Goal: Task Accomplishment & Management: Manage account settings

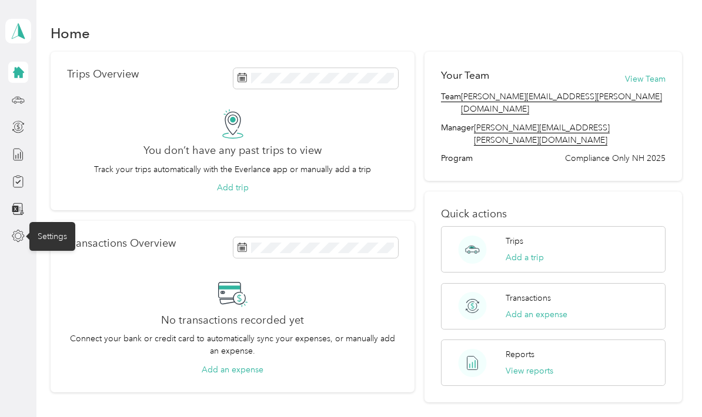
click at [53, 238] on div "Settings" at bounding box center [52, 236] width 46 height 29
click at [22, 236] on icon at bounding box center [18, 236] width 13 height 13
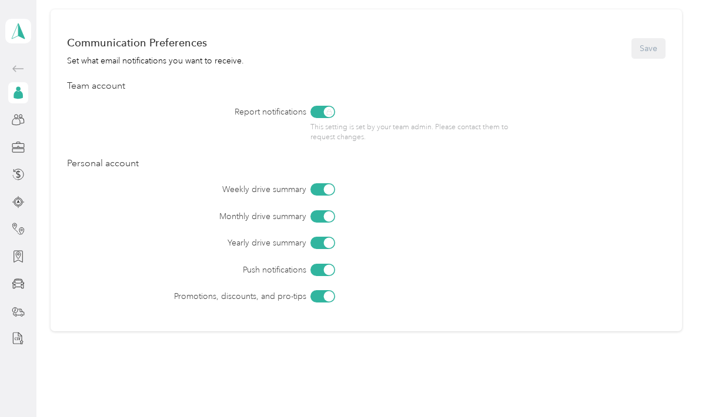
scroll to position [484, 0]
click at [58, 286] on div "Vehicles" at bounding box center [52, 284] width 46 height 29
click at [30, 277] on div "Vehicles" at bounding box center [52, 284] width 46 height 29
click at [53, 286] on div "Vehicles" at bounding box center [52, 284] width 46 height 29
click at [20, 284] on icon at bounding box center [18, 283] width 13 height 13
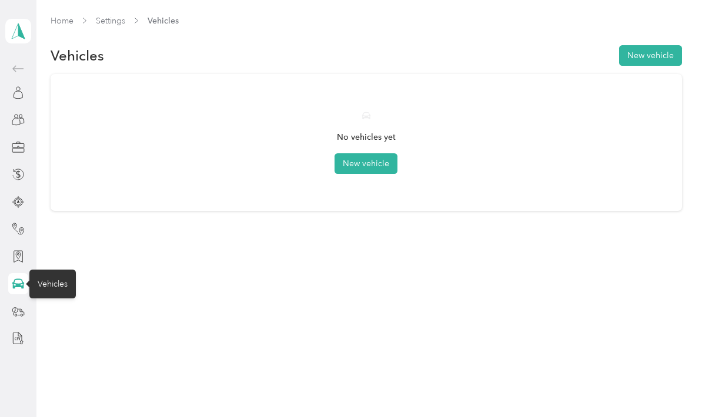
click at [360, 168] on button "New vehicle" at bounding box center [365, 163] width 63 height 21
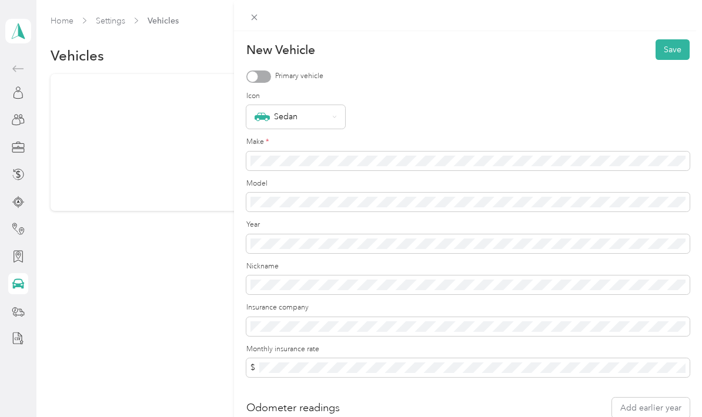
click at [263, 78] on div at bounding box center [258, 77] width 25 height 12
click at [292, 215] on form "New Vehicle Save Primary vehicle Icon Sedan Make * Model Year Nickname Insuranc…" at bounding box center [467, 245] width 443 height 413
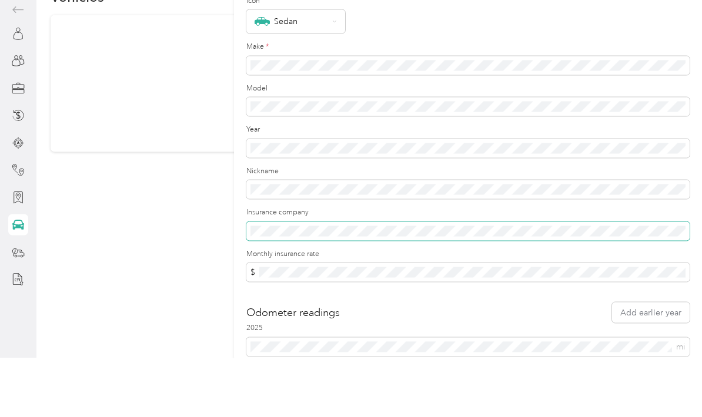
scroll to position [47, 0]
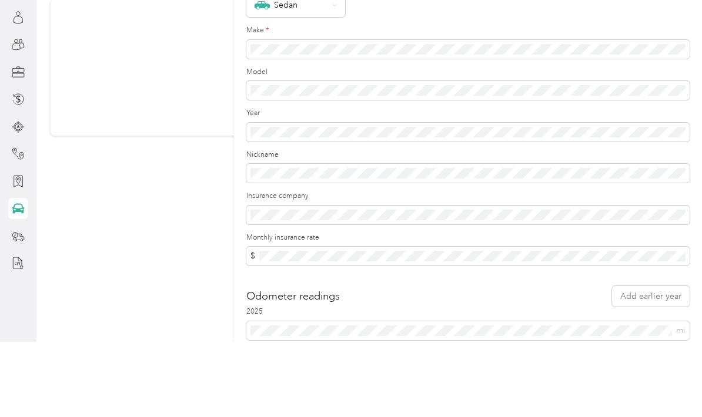
click at [299, 397] on span "mi" at bounding box center [467, 406] width 443 height 19
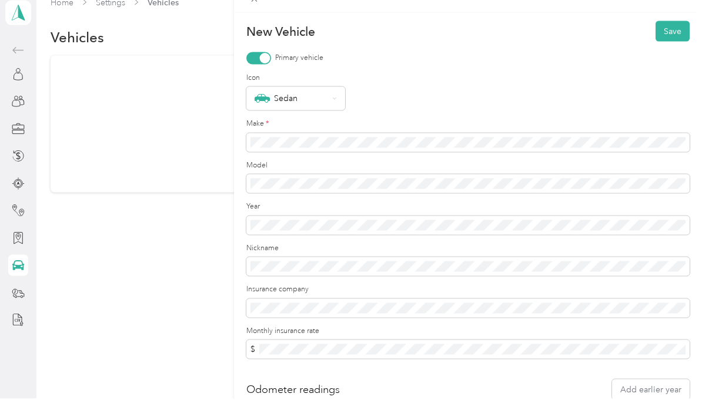
scroll to position [0, 0]
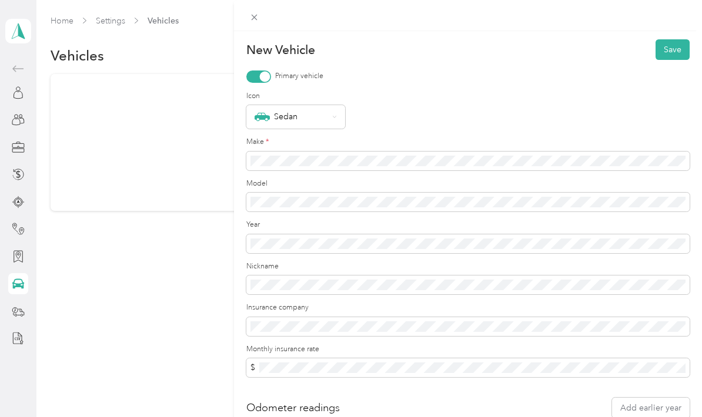
click at [672, 51] on button "Save" at bounding box center [672, 49] width 34 height 21
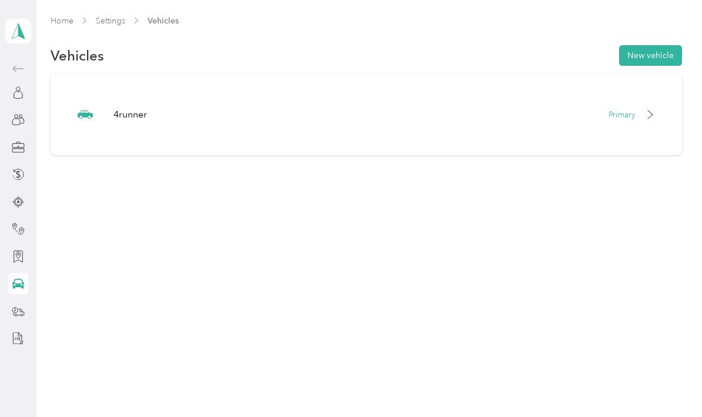
click at [655, 51] on button "New vehicle" at bounding box center [650, 55] width 63 height 21
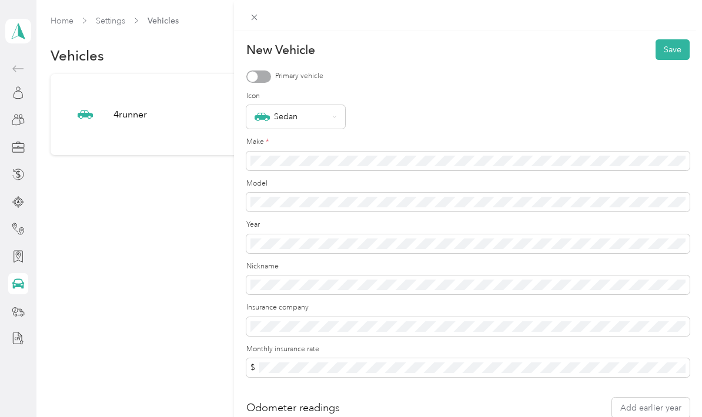
click at [307, 115] on div "Sedan" at bounding box center [291, 116] width 73 height 15
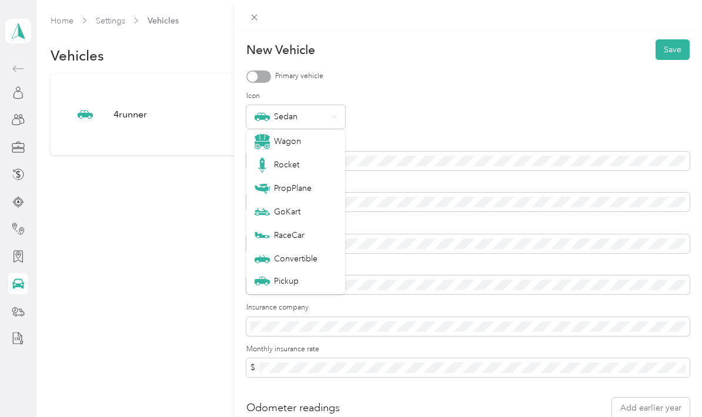
click at [288, 284] on div "Pickup" at bounding box center [296, 281] width 82 height 12
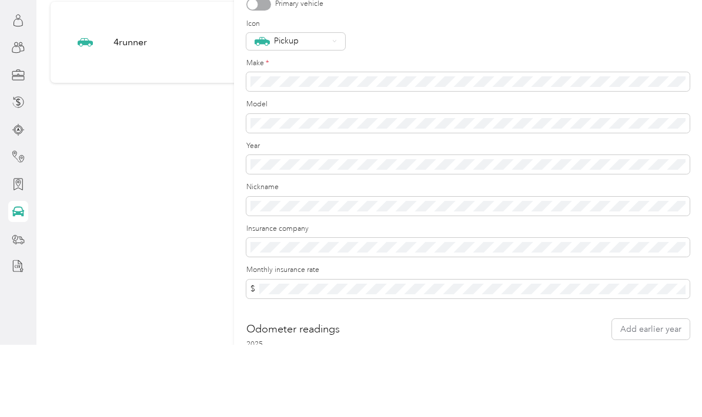
click at [206, 196] on div "New Vehicle Save Primary vehicle Icon Pickup Make * Model Year Nickname Insuran…" at bounding box center [351, 208] width 702 height 417
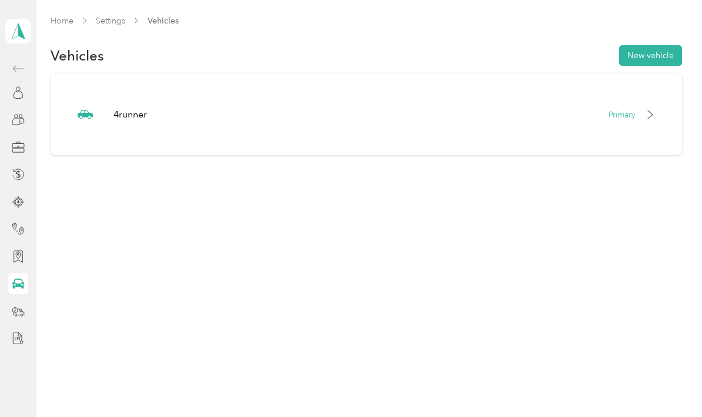
click at [652, 57] on button "New vehicle" at bounding box center [650, 55] width 63 height 21
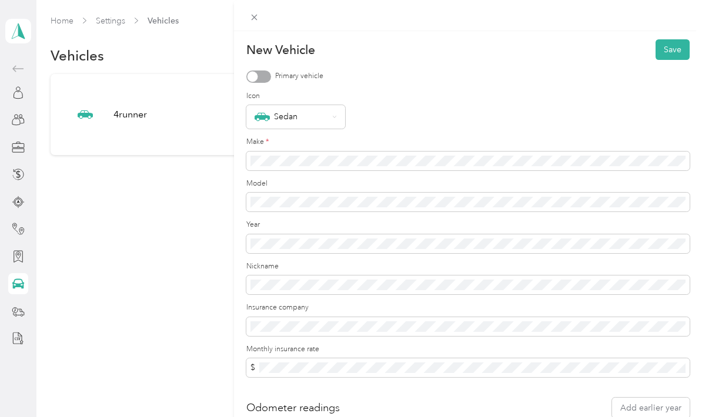
click at [310, 112] on div "Sedan" at bounding box center [291, 116] width 73 height 15
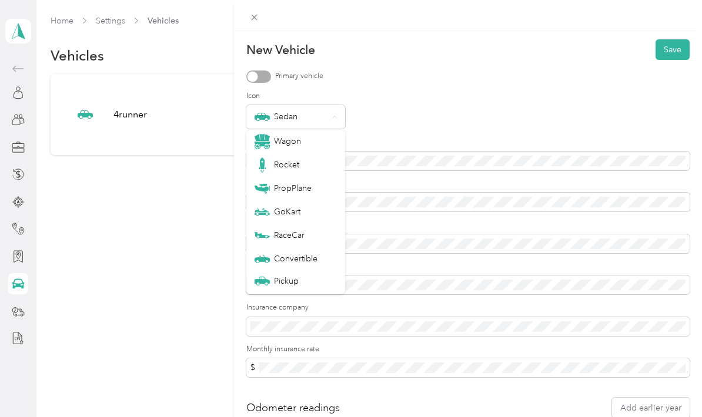
click at [303, 279] on div "Pickup" at bounding box center [296, 281] width 82 height 12
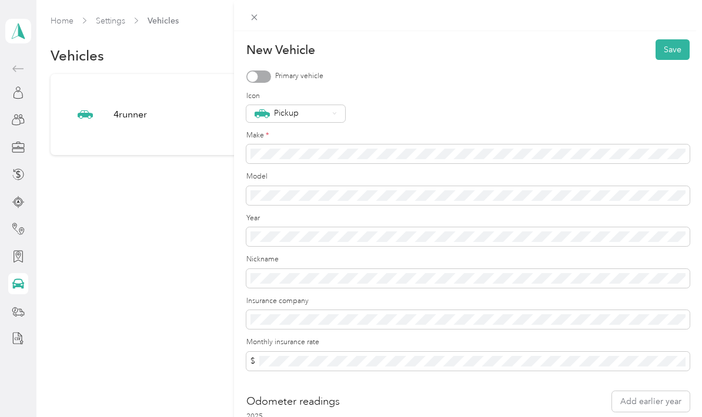
click at [677, 47] on button "Save" at bounding box center [672, 49] width 34 height 21
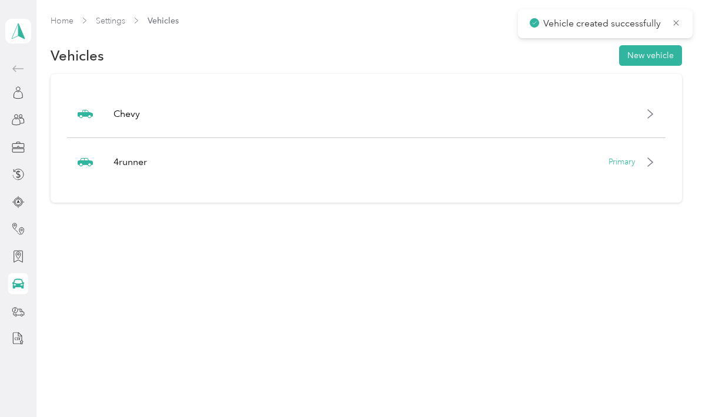
click at [648, 165] on div "Primary" at bounding box center [631, 162] width 47 height 12
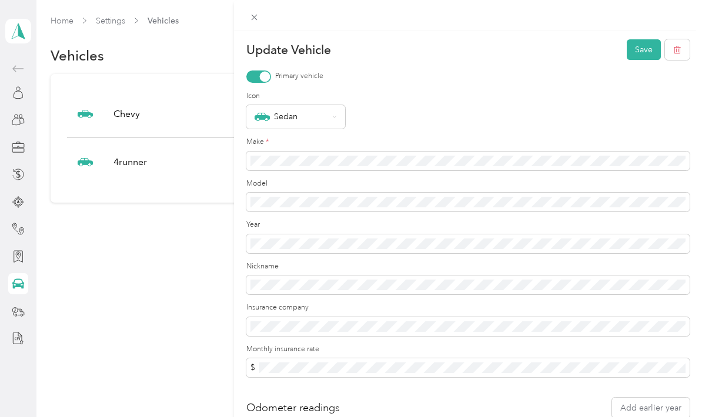
click at [318, 122] on div "Sedan" at bounding box center [291, 116] width 73 height 15
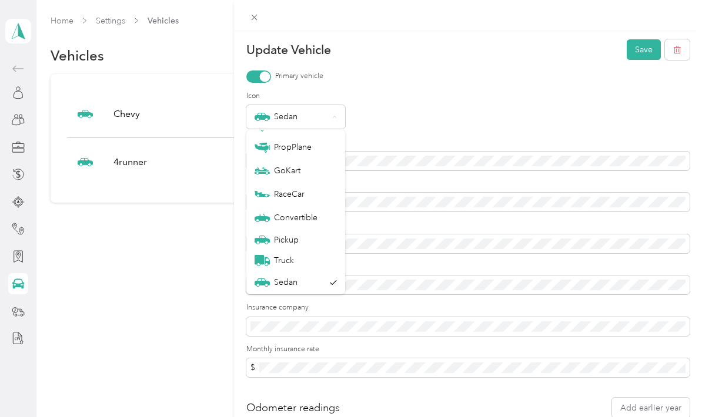
scroll to position [41, 0]
click at [470, 99] on label "Icon" at bounding box center [467, 96] width 443 height 11
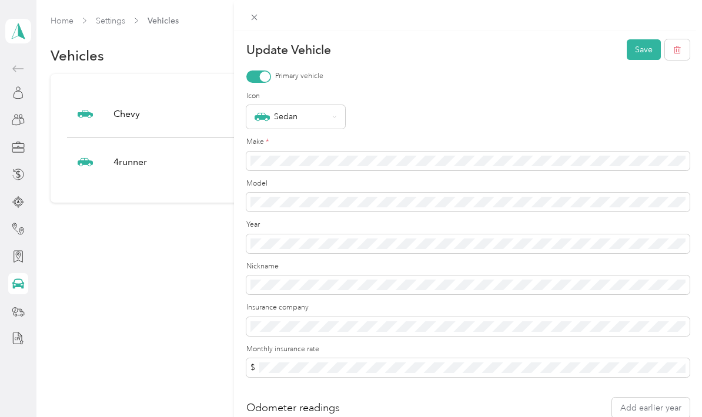
click at [18, 309] on div "Update Vehicle Save Primary vehicle Icon Sedan Make * Model Year Nickname Insur…" at bounding box center [351, 208] width 702 height 417
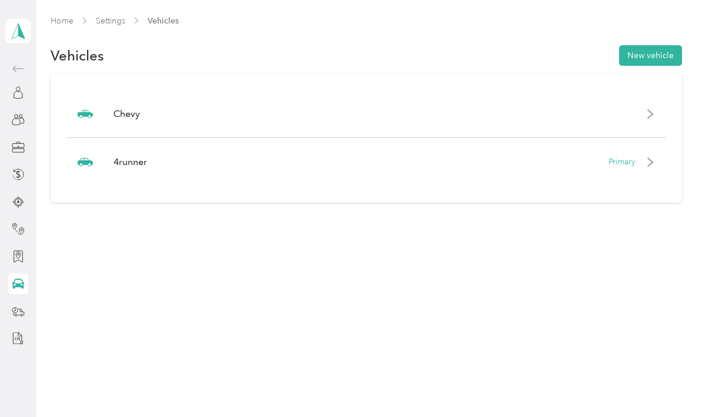
click at [18, 316] on icon at bounding box center [18, 311] width 13 height 13
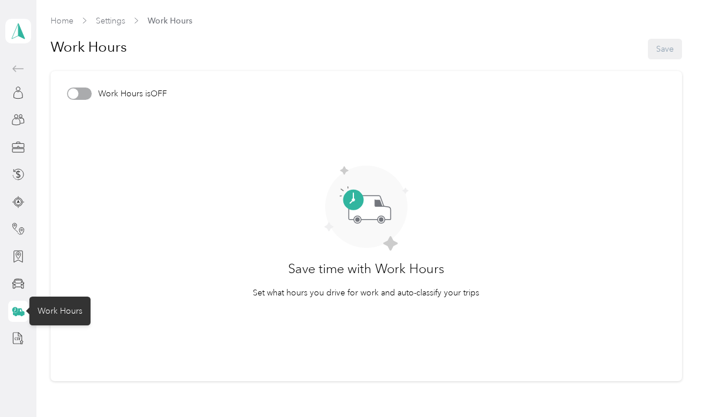
click at [14, 347] on div at bounding box center [18, 338] width 20 height 21
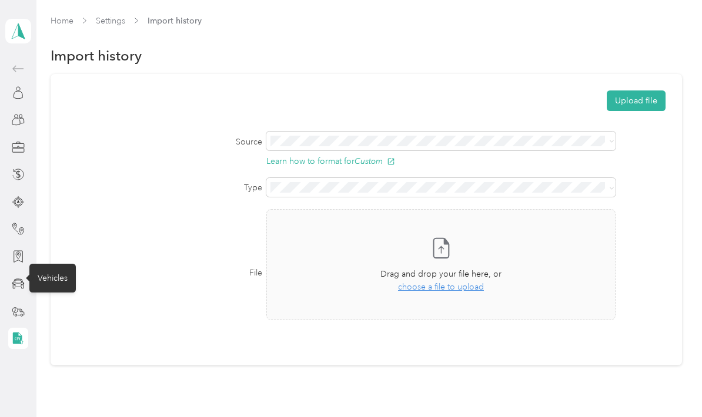
click at [15, 288] on icon at bounding box center [18, 283] width 13 height 13
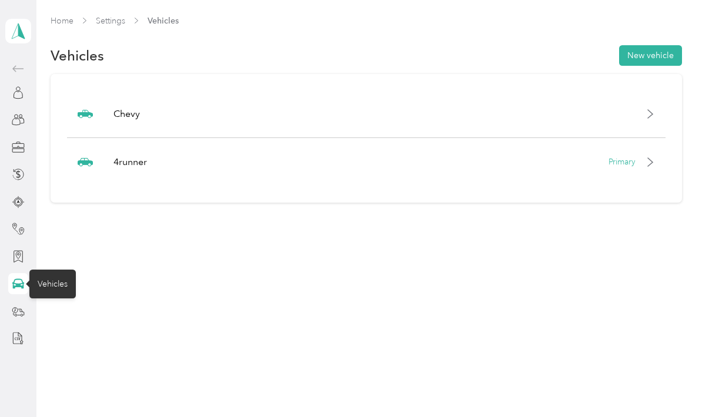
click at [17, 179] on icon at bounding box center [18, 174] width 13 height 13
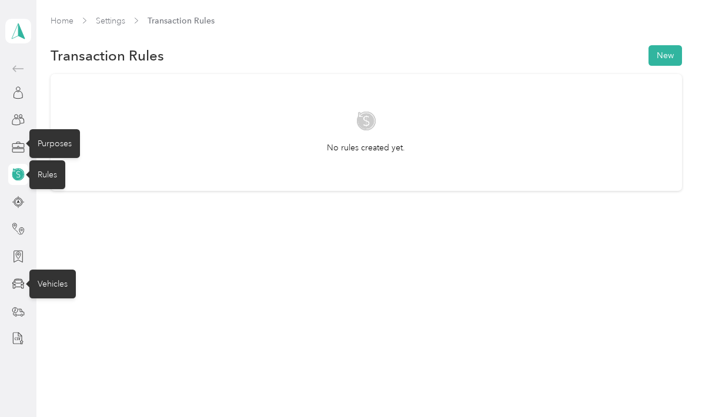
click at [15, 148] on icon at bounding box center [18, 145] width 12 height 4
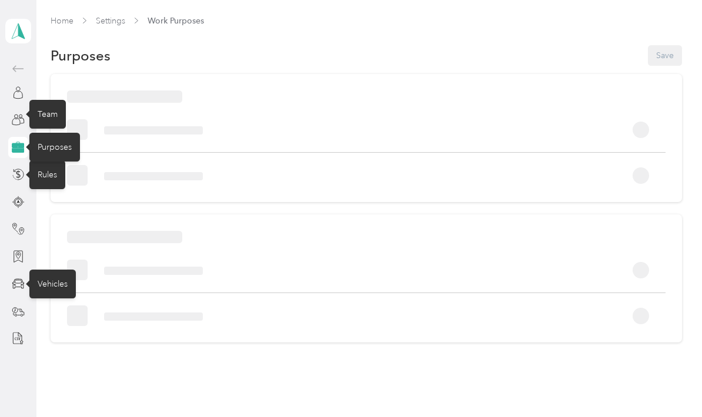
click at [16, 122] on icon at bounding box center [18, 119] width 13 height 13
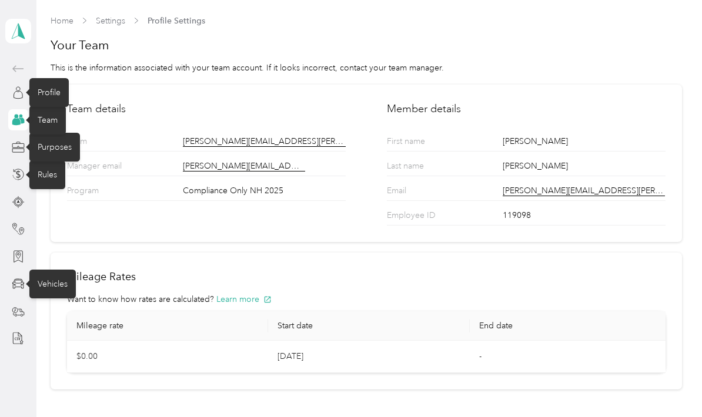
click at [22, 96] on icon at bounding box center [18, 92] width 13 height 13
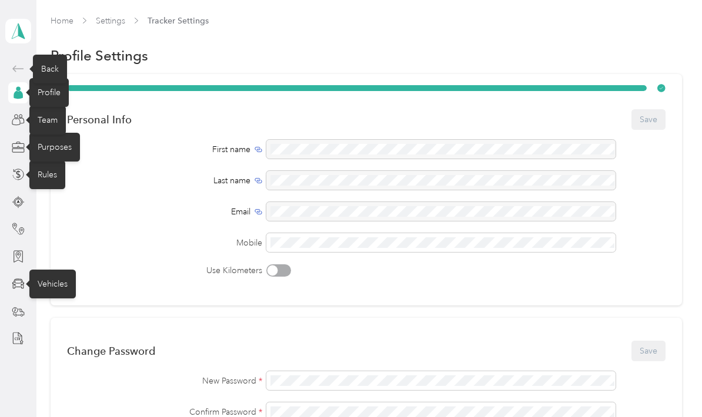
click at [23, 74] on icon at bounding box center [18, 69] width 14 height 14
